Goal: Use online tool/utility: Use online tool/utility

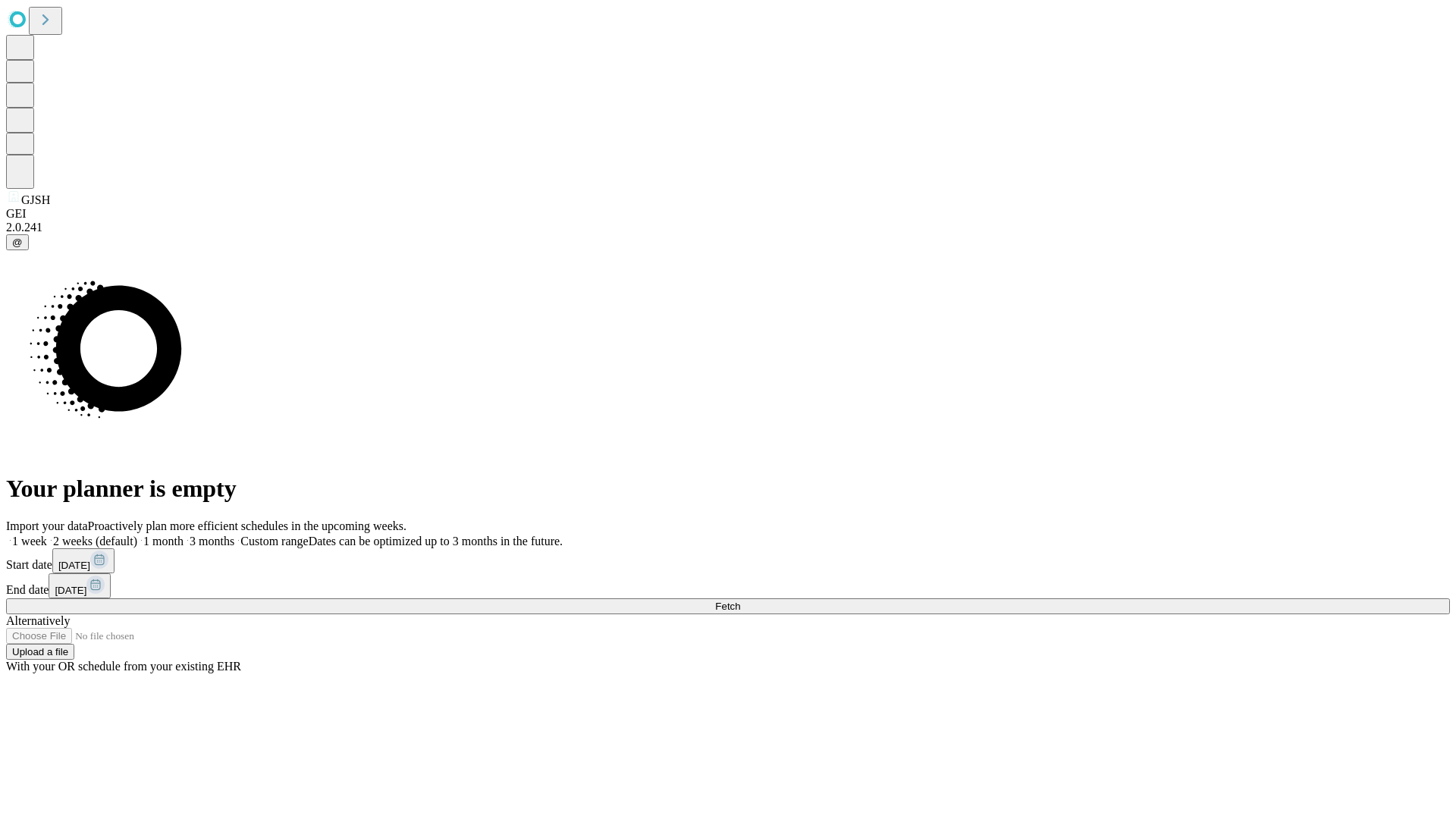
click at [741, 601] on span "Fetch" at bounding box center [728, 607] width 25 height 12
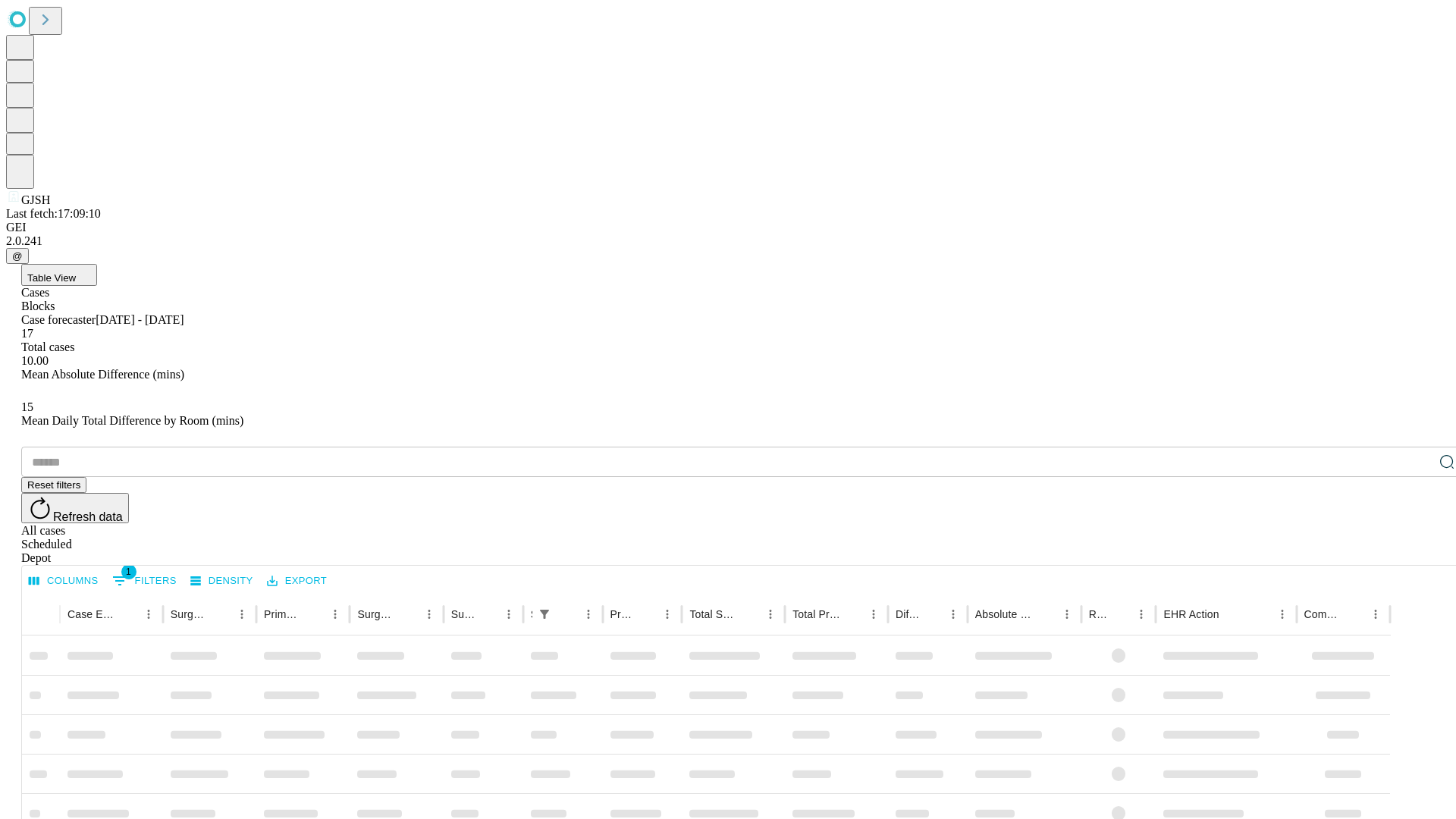
click at [76, 272] on span "Table View" at bounding box center [51, 278] width 48 height 12
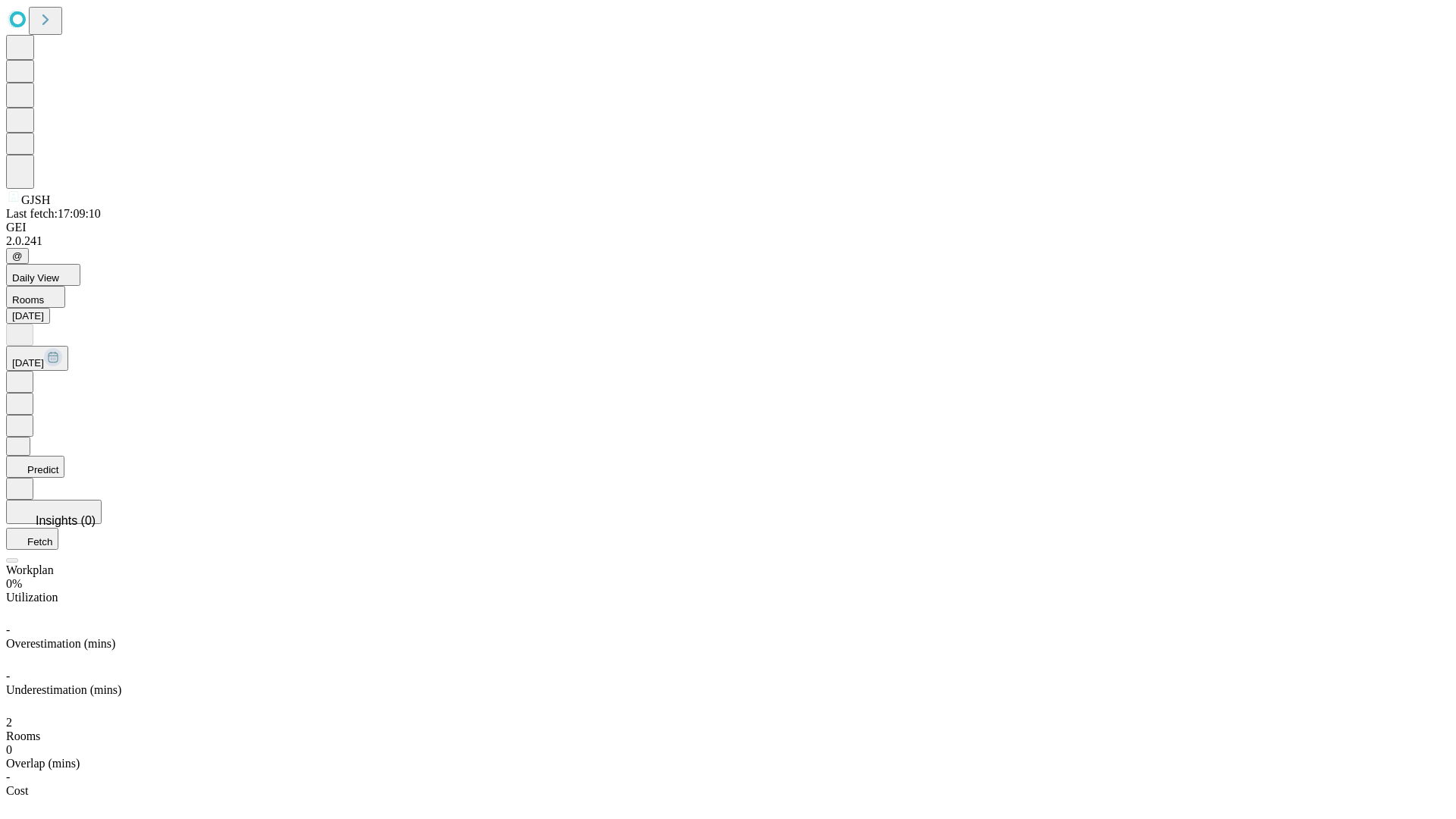
click at [65, 456] on button "Predict" at bounding box center [35, 466] width 58 height 22
